Goal: Find specific page/section: Find specific page/section

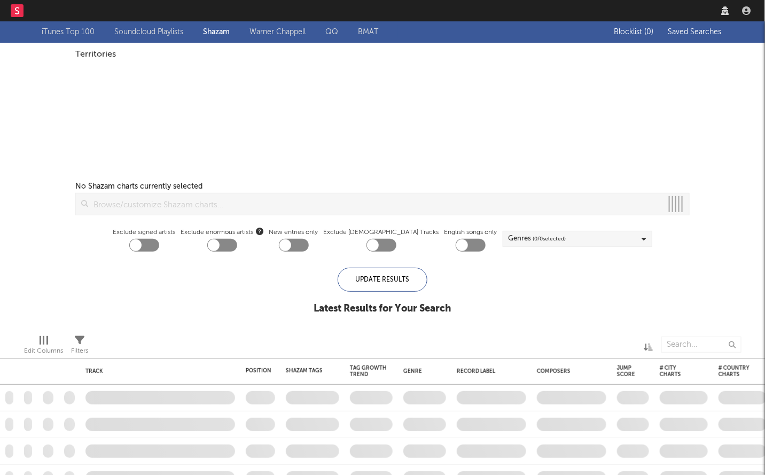
checkbox input "true"
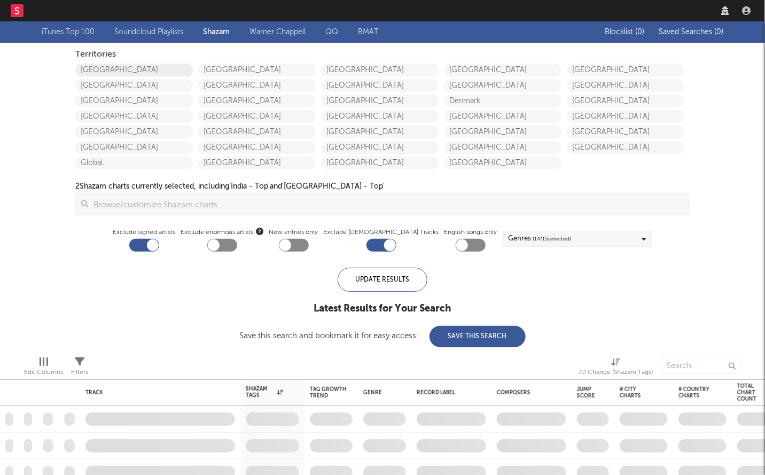
click at [161, 67] on link "[GEOGRAPHIC_DATA]" at bounding box center [133, 70] width 117 height 13
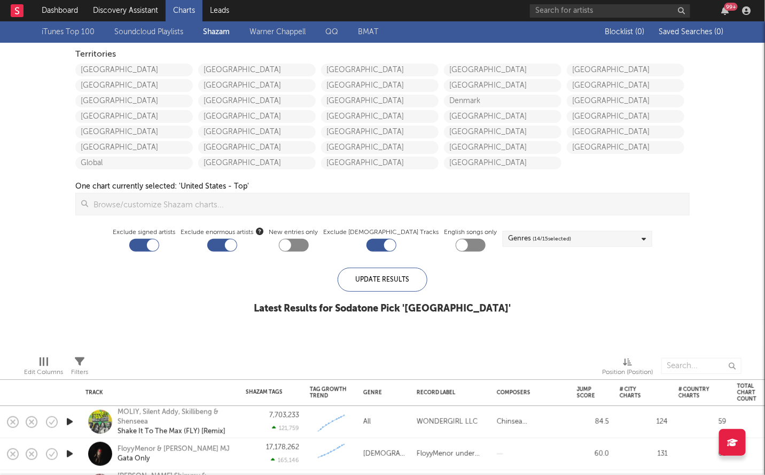
checkbox input "true"
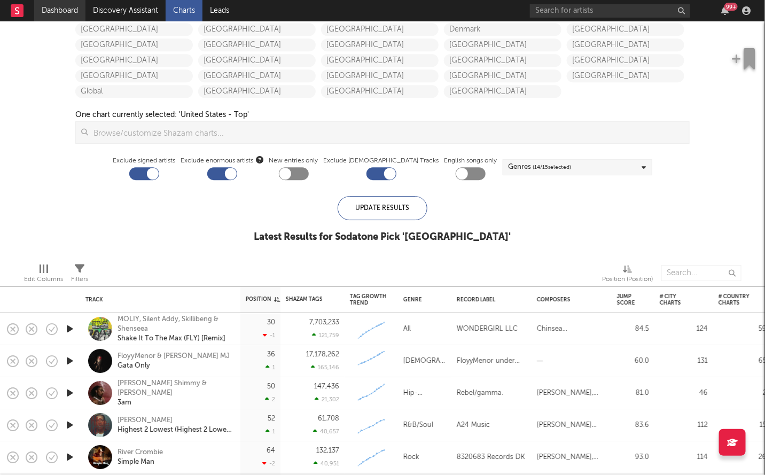
click at [73, 17] on link "Dashboard" at bounding box center [59, 10] width 51 height 21
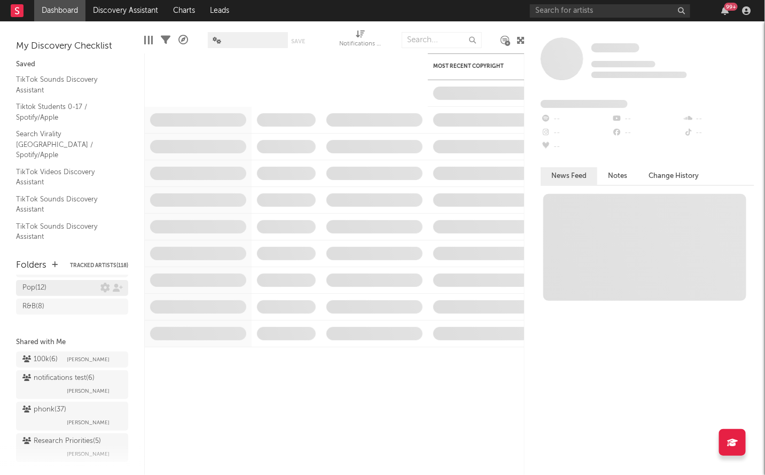
scroll to position [196, 0]
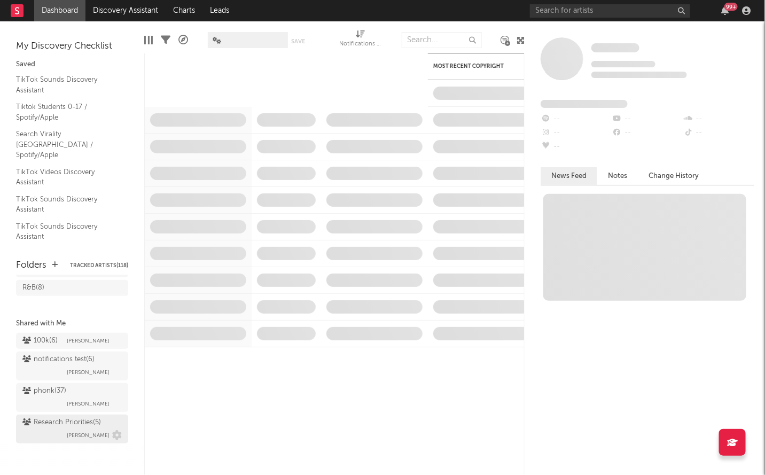
click at [58, 423] on div "Research Priorities ( 5 )" at bounding box center [61, 422] width 78 height 13
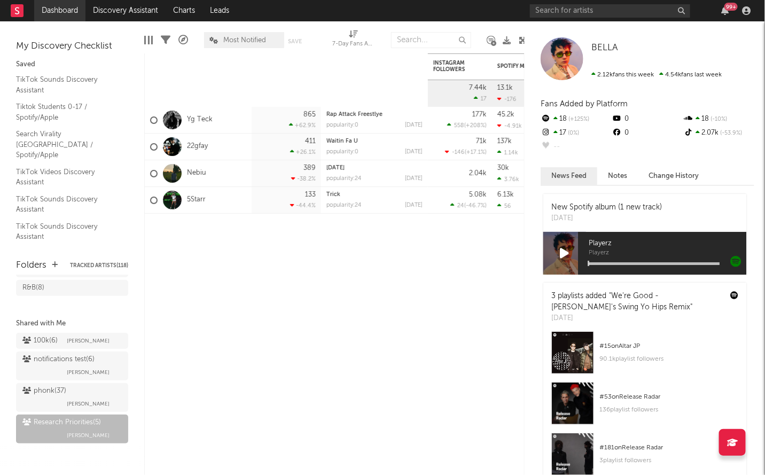
click at [58, 6] on link "Dashboard" at bounding box center [59, 10] width 51 height 21
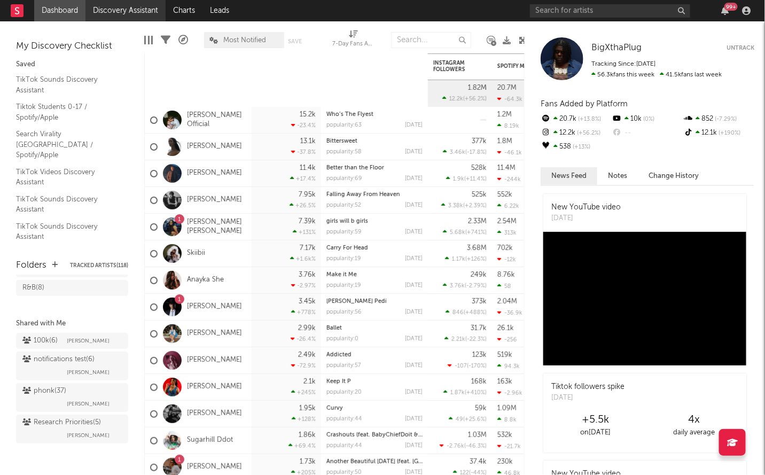
click at [150, 11] on link "Discovery Assistant" at bounding box center [125, 10] width 80 height 21
